Goal: Transaction & Acquisition: Purchase product/service

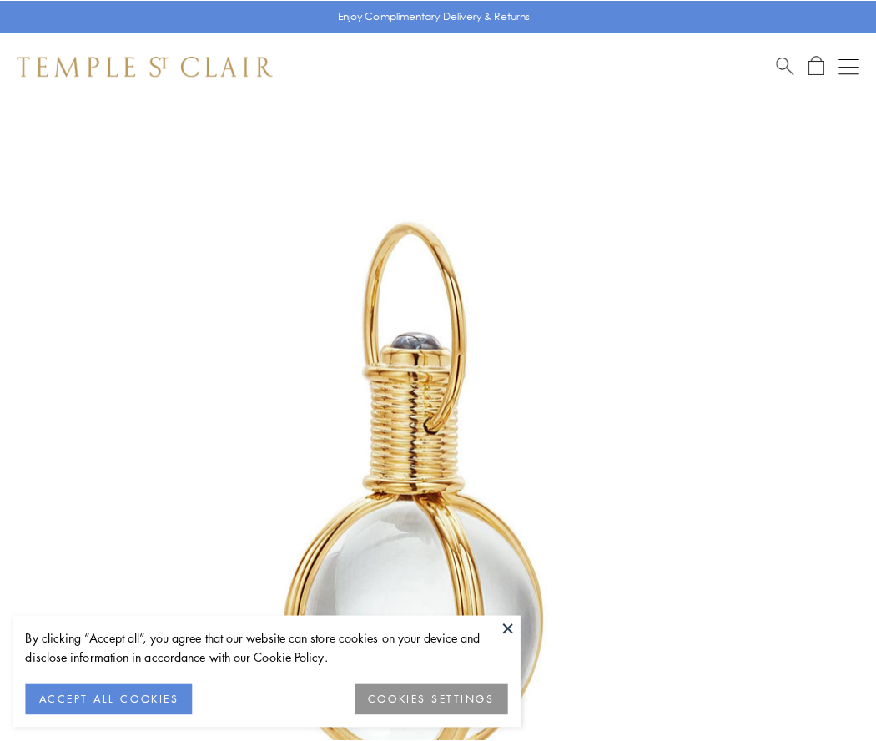
scroll to position [436, 0]
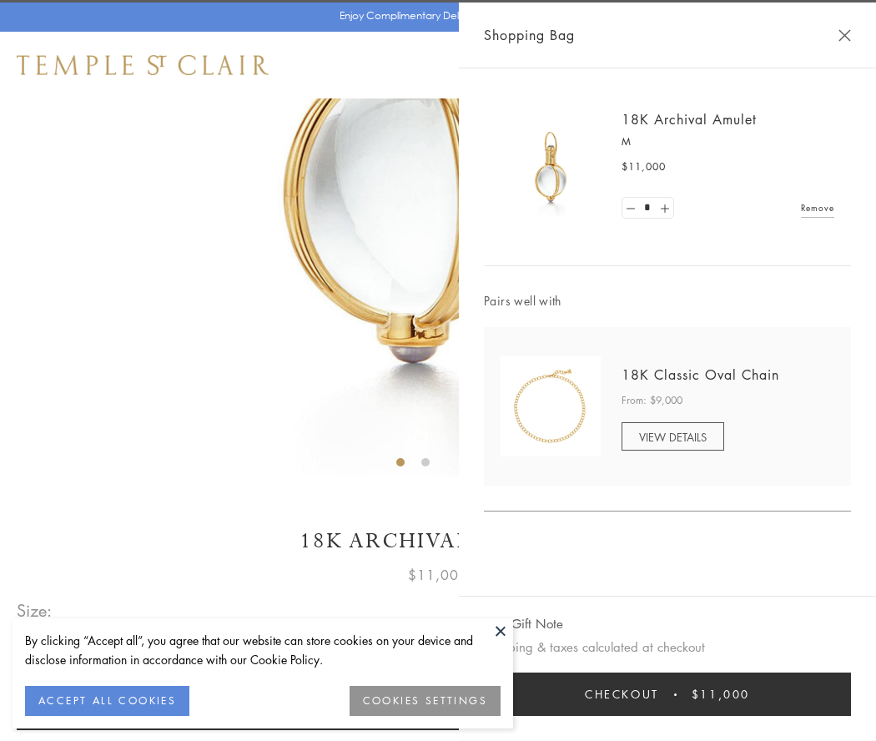
click at [667, 694] on button "Checkout $11,000" at bounding box center [667, 693] width 367 height 43
